Goal: Transaction & Acquisition: Purchase product/service

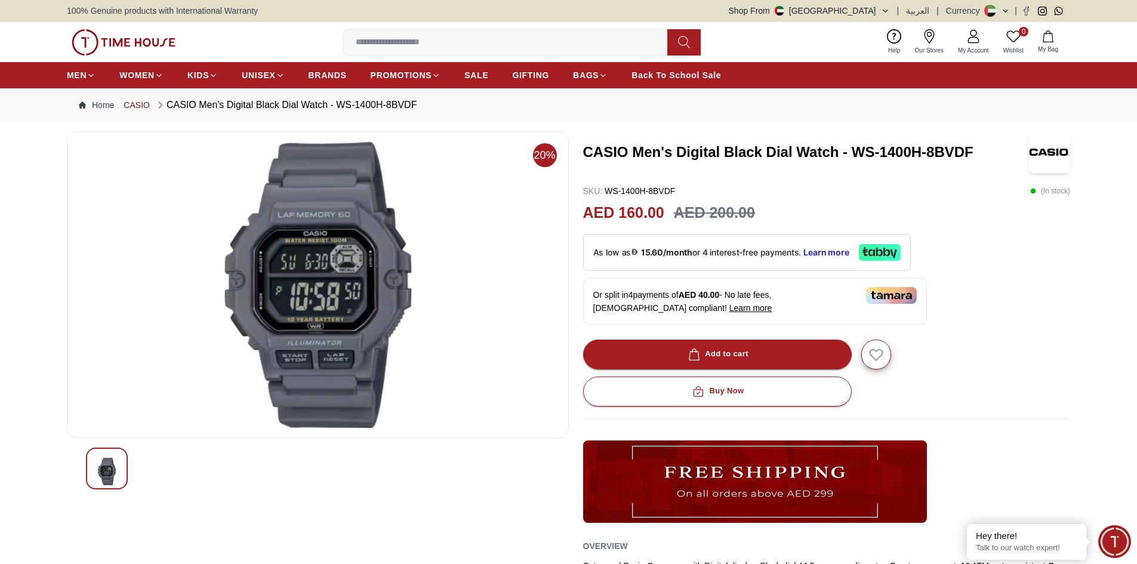
click at [133, 105] on link "CASIO" at bounding box center [137, 105] width 26 height 12
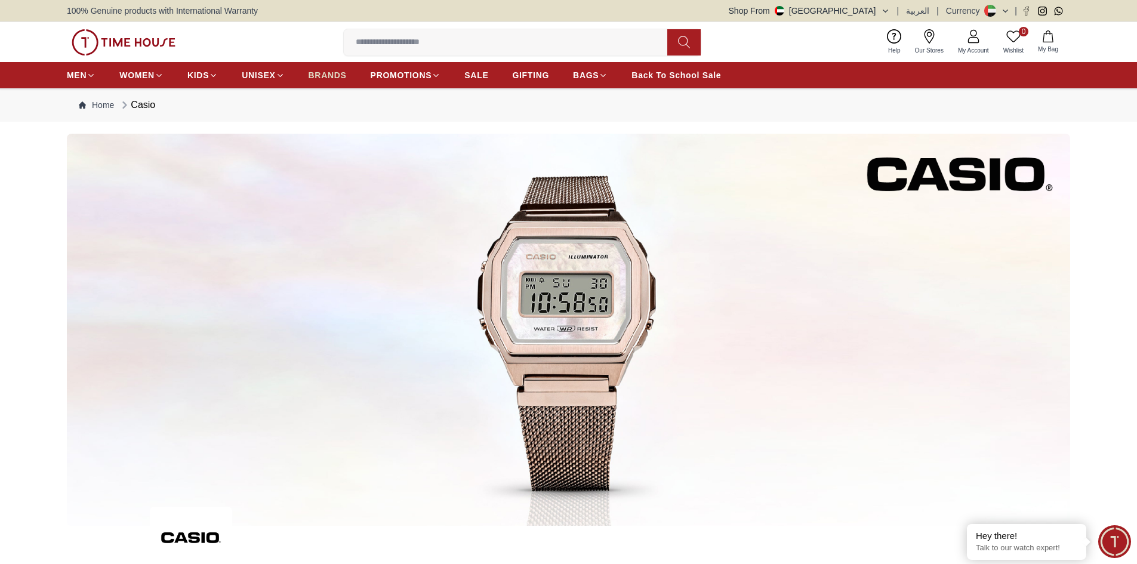
click at [329, 69] on span "BRANDS" at bounding box center [327, 75] width 38 height 12
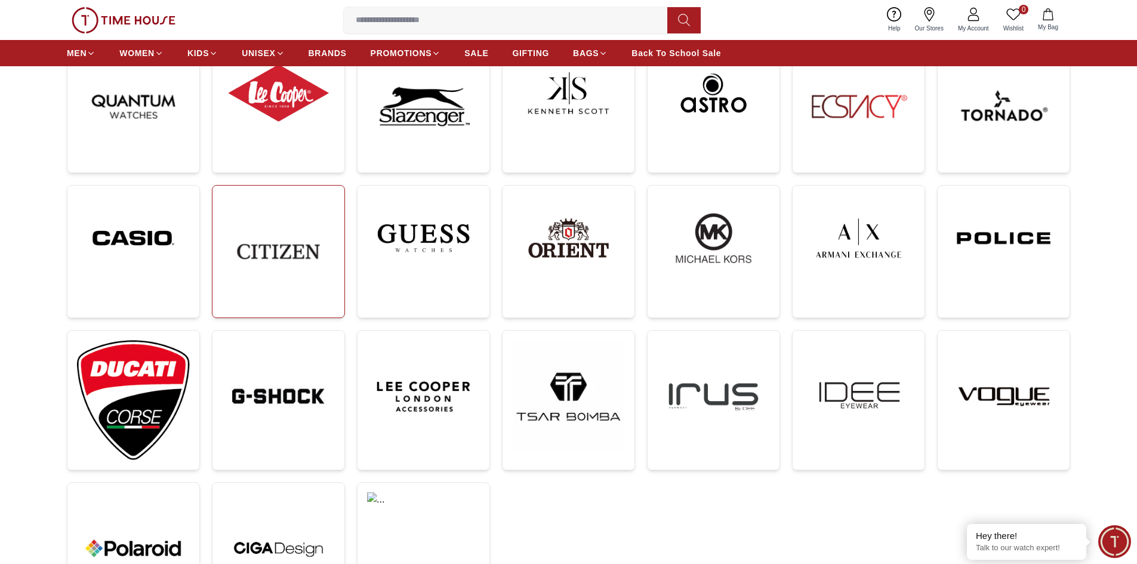
scroll to position [179, 0]
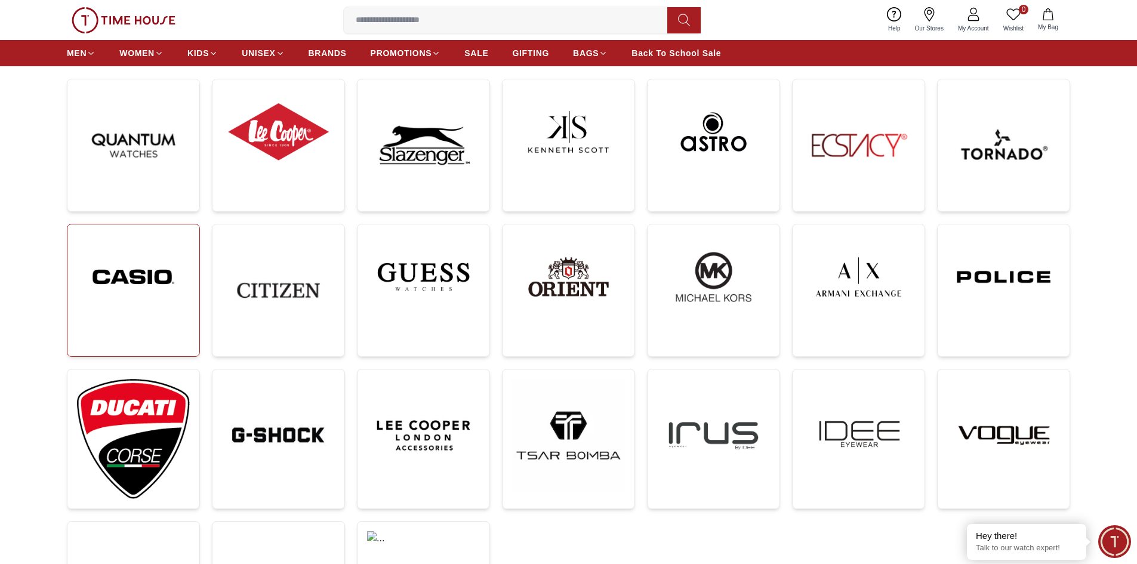
click at [146, 266] on img at bounding box center [133, 277] width 113 height 86
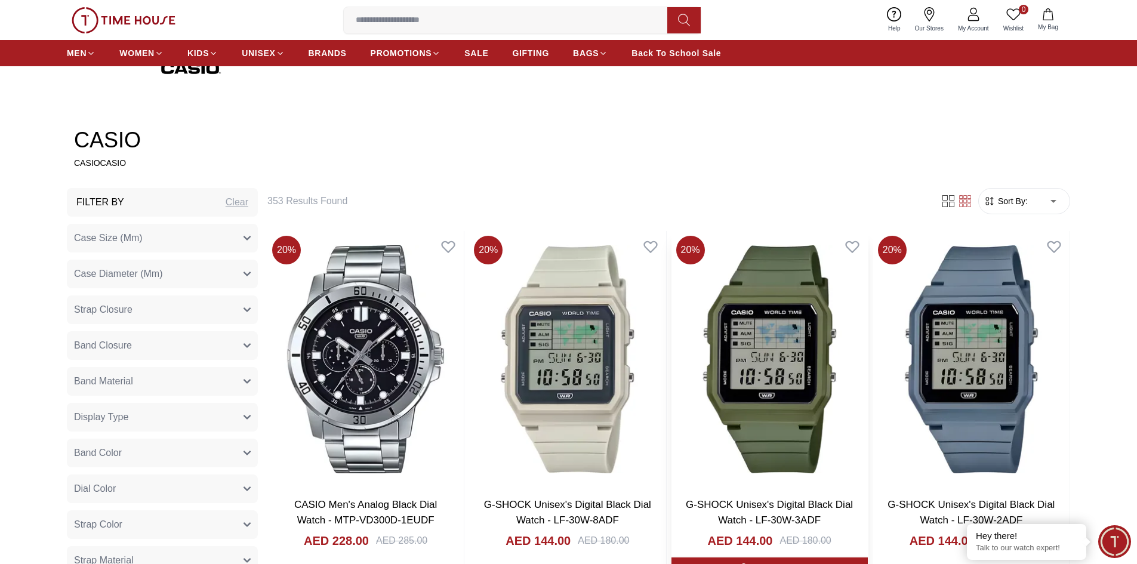
scroll to position [537, 0]
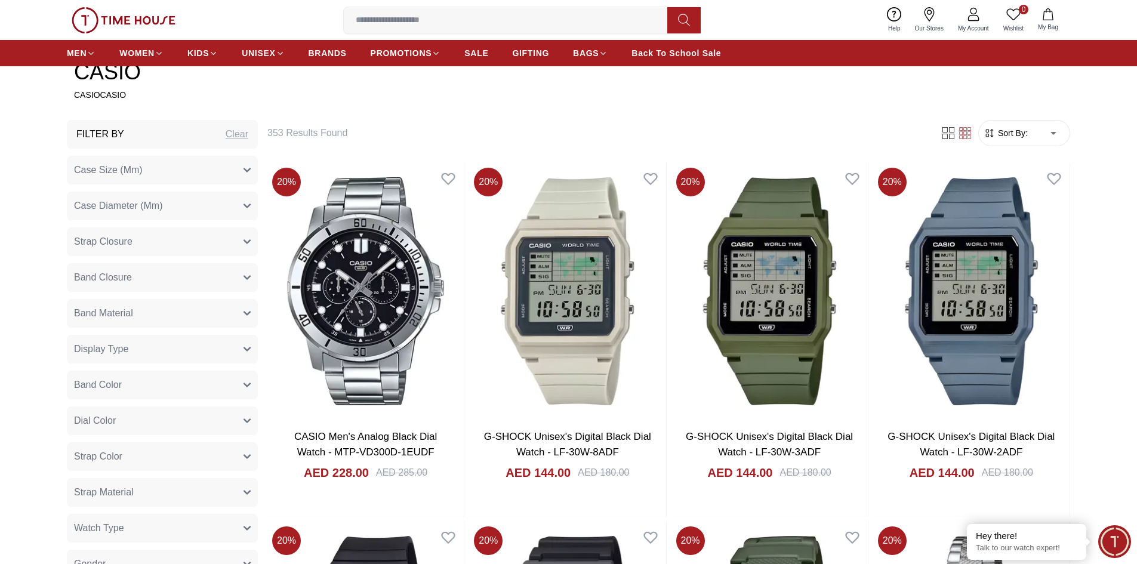
click at [244, 168] on icon "button" at bounding box center [247, 169] width 6 height 3
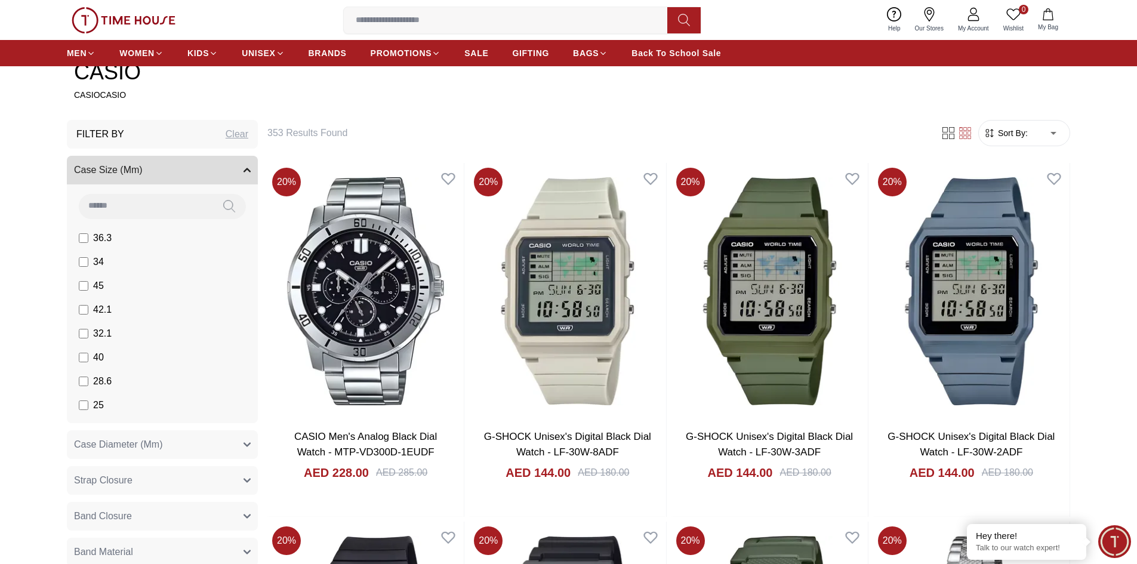
click at [248, 169] on icon "button" at bounding box center [247, 169] width 6 height 3
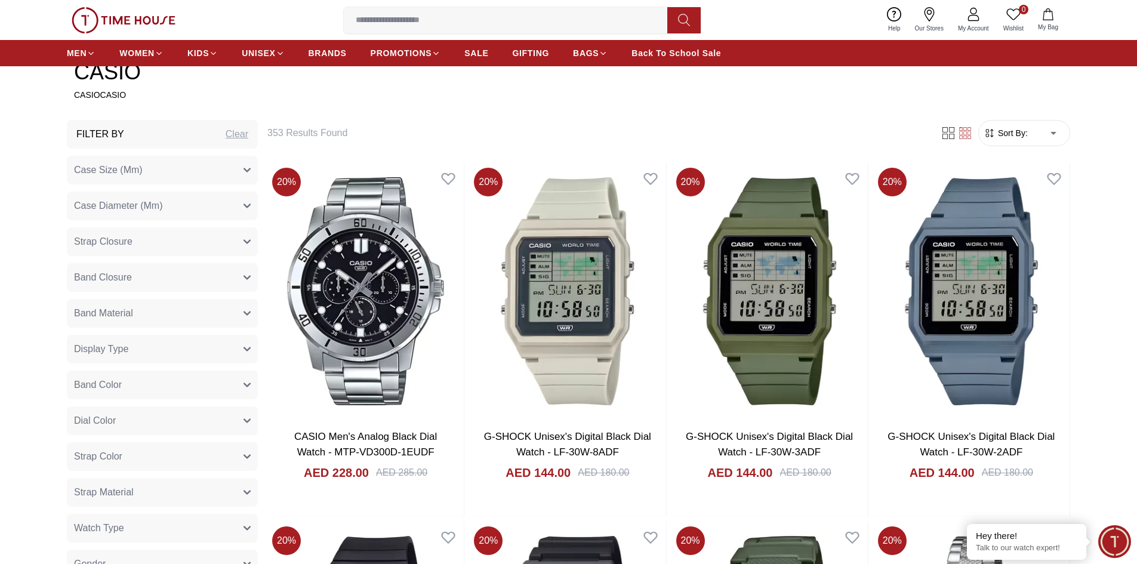
click at [244, 347] on icon "button" at bounding box center [247, 348] width 6 height 3
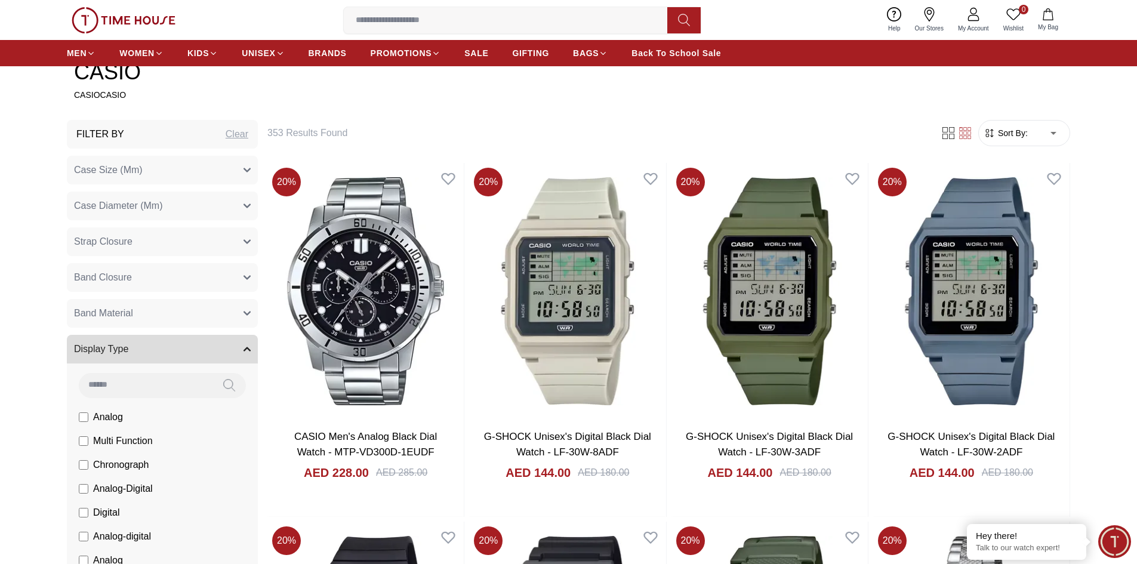
click at [244, 347] on icon "button" at bounding box center [246, 348] width 7 height 7
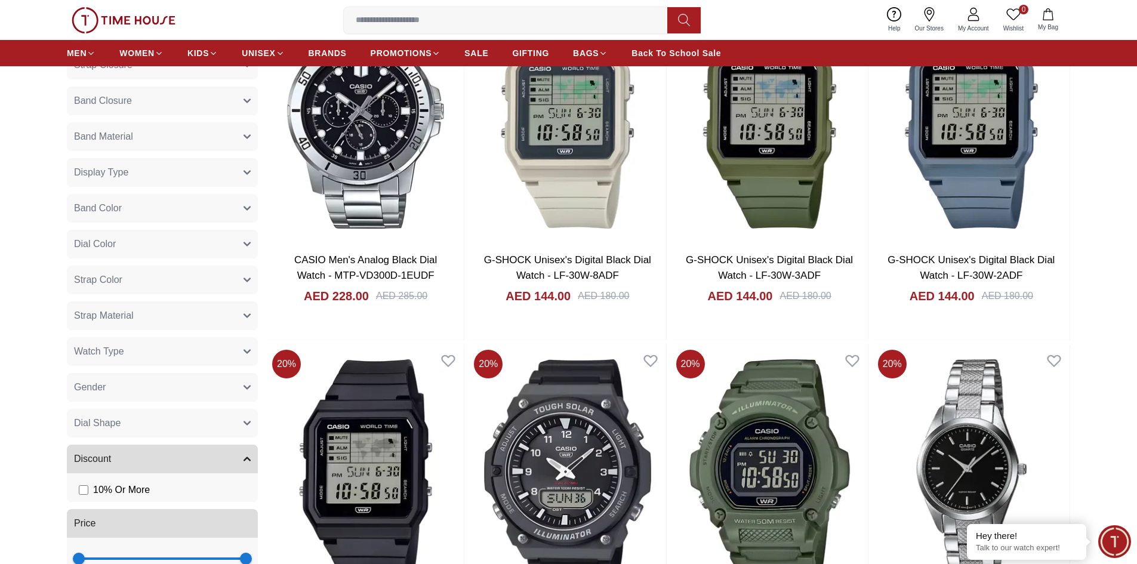
scroll to position [716, 0]
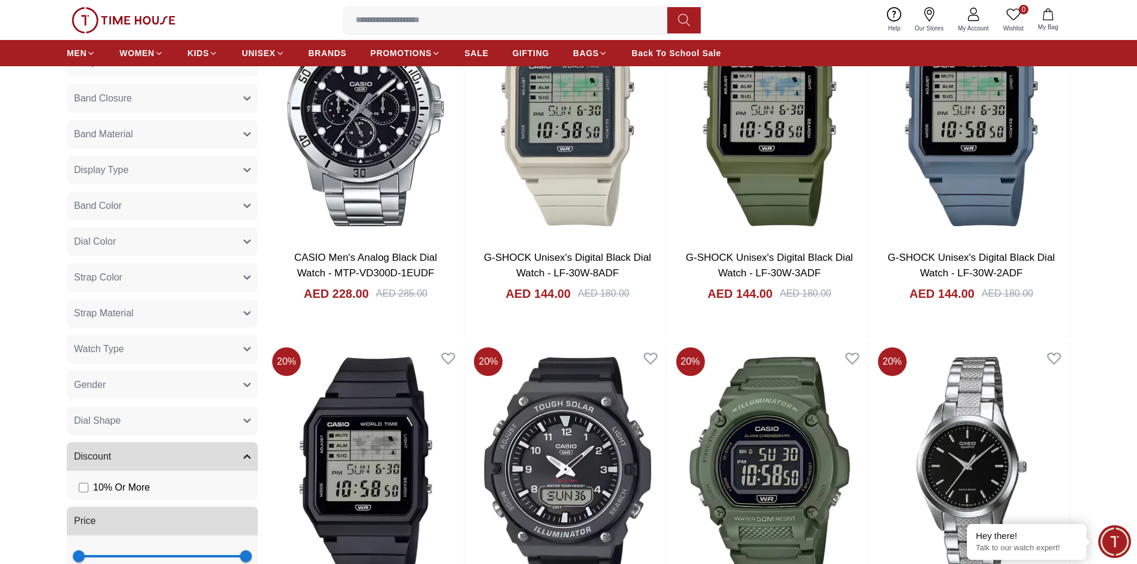
click at [242, 380] on button "Gender" at bounding box center [162, 385] width 191 height 29
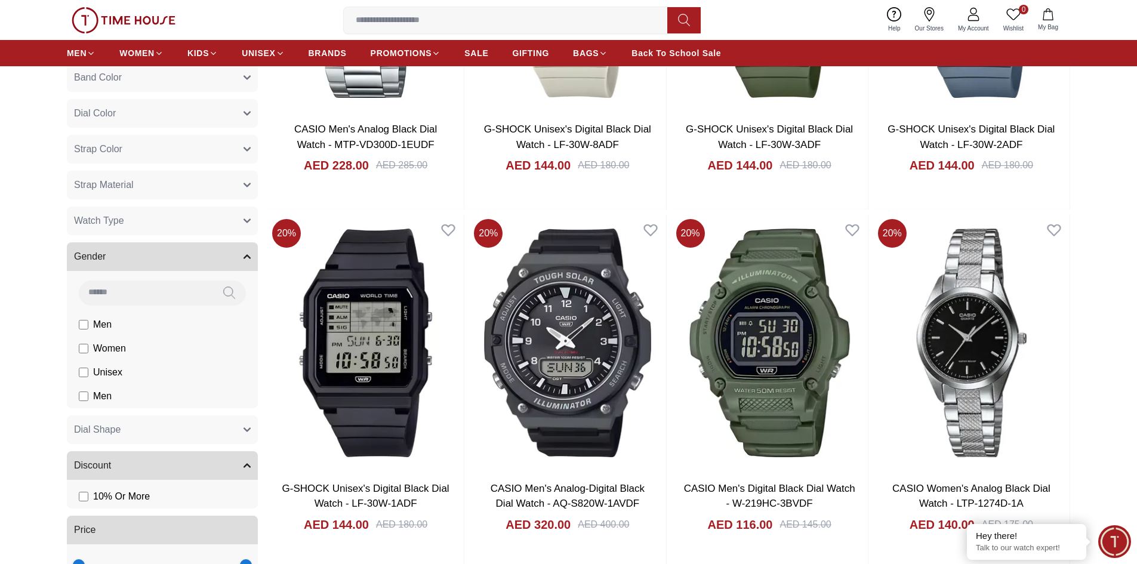
scroll to position [895, 0]
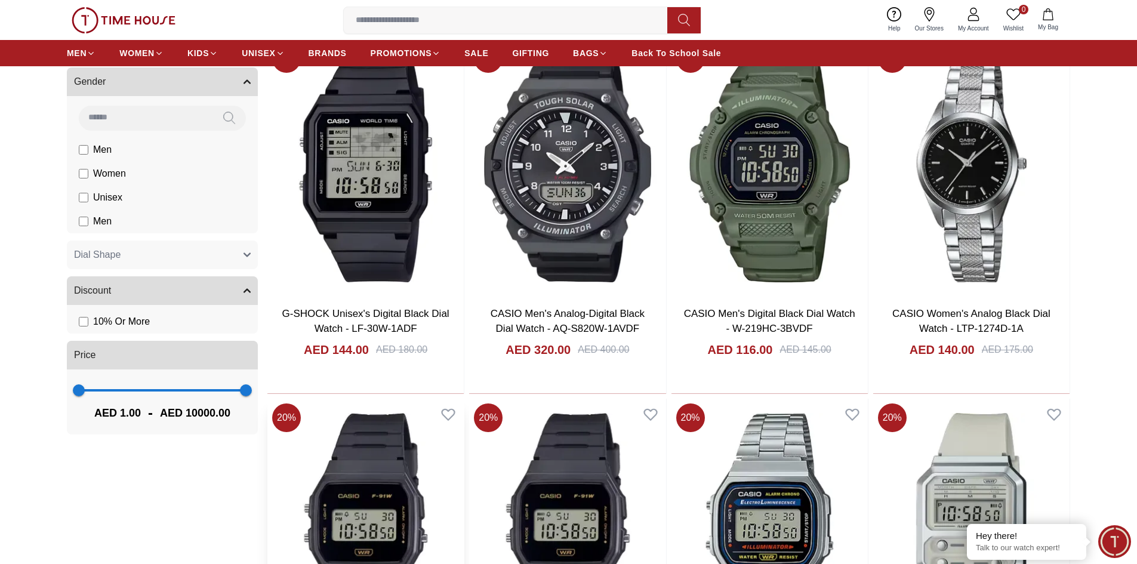
scroll to position [1074, 0]
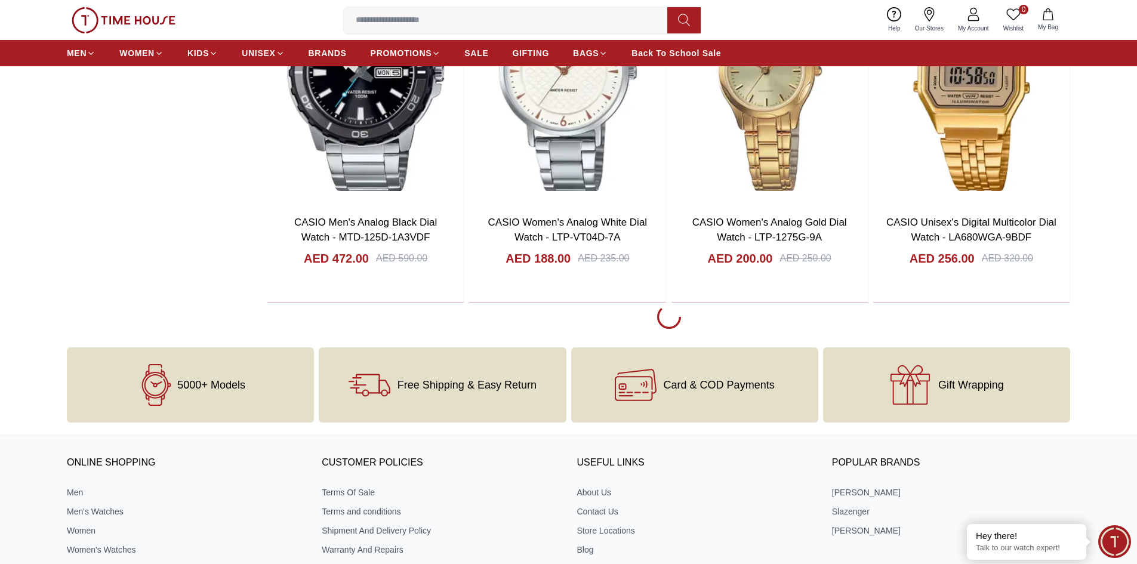
scroll to position [2410, 0]
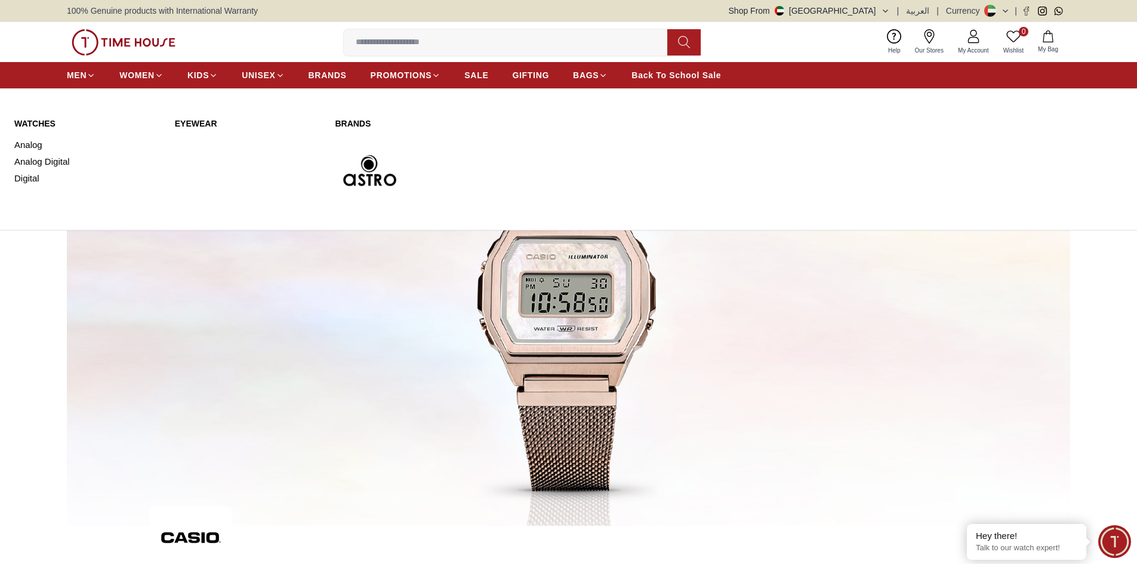
click at [35, 124] on link "WATCHES" at bounding box center [87, 124] width 146 height 12
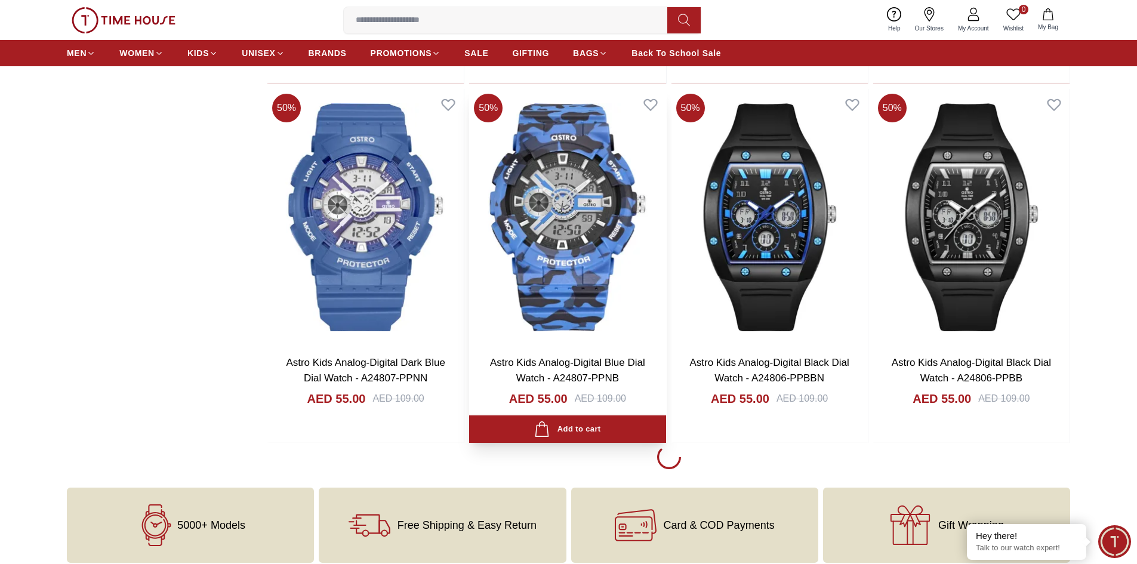
scroll to position [1551, 0]
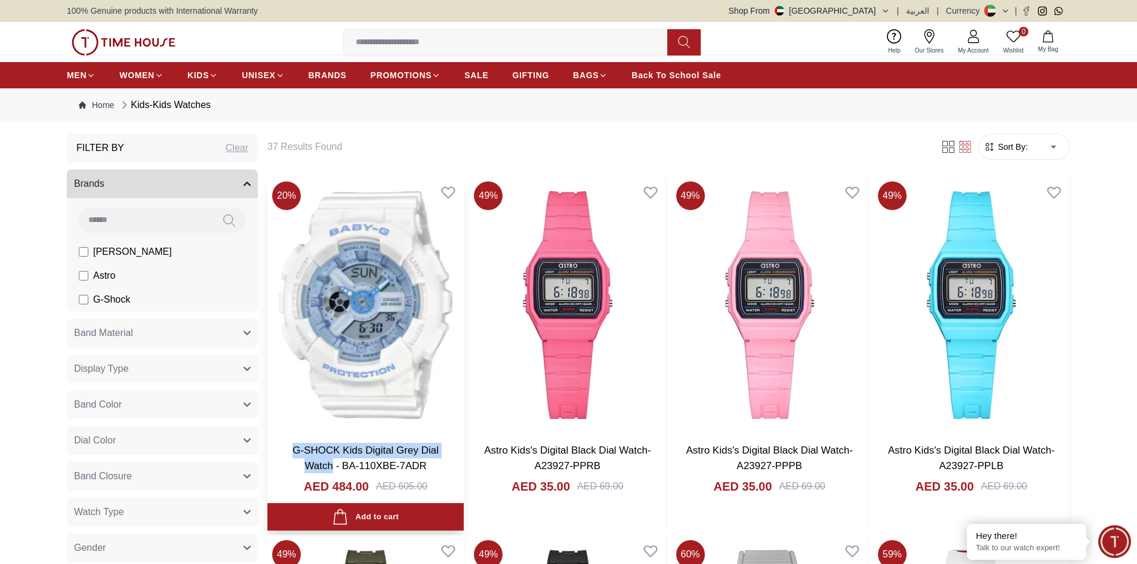
drag, startPoint x: 289, startPoint y: 450, endPoint x: 334, endPoint y: 465, distance: 46.6
click at [334, 465] on h3 "G-SHOCK Kids Digital Grey Dial Watch - BA-110XBE-7ADR" at bounding box center [365, 458] width 172 height 30
copy link "G-SHOCK Kids Digital Grey Dial Watch"
